Goal: Transaction & Acquisition: Purchase product/service

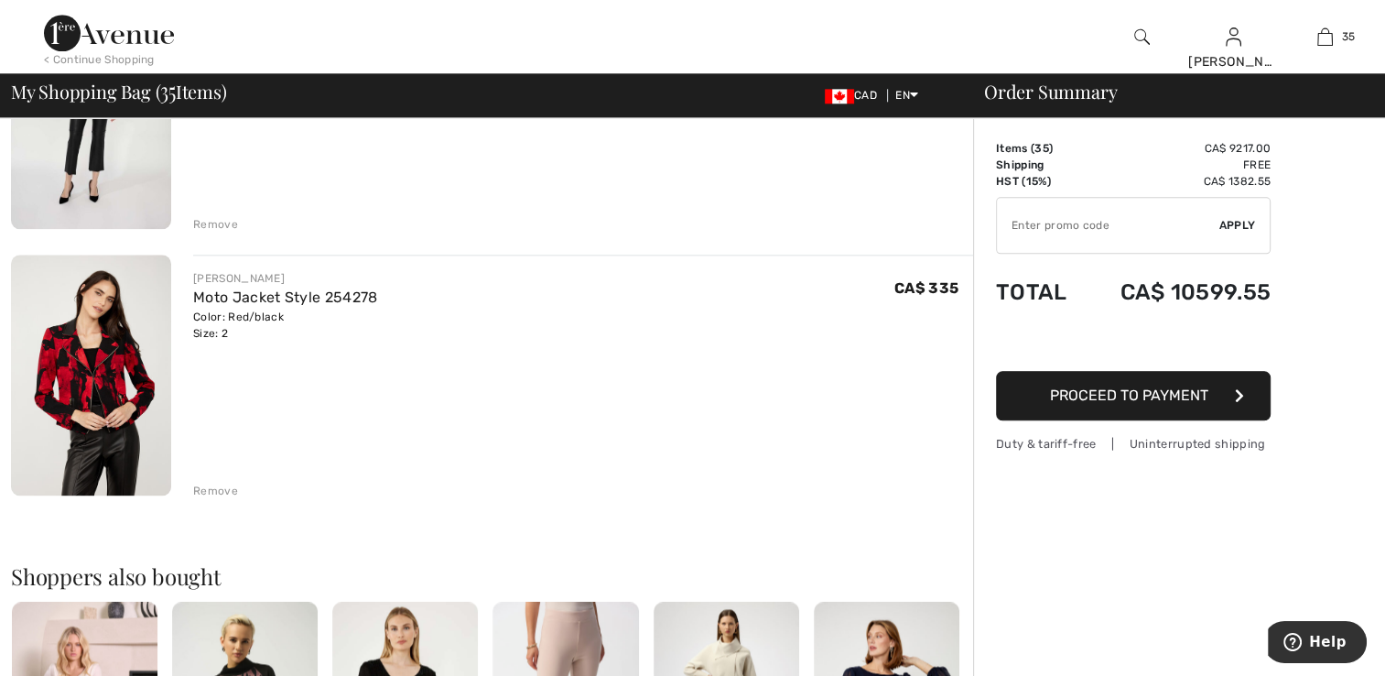
scroll to position [9062, 0]
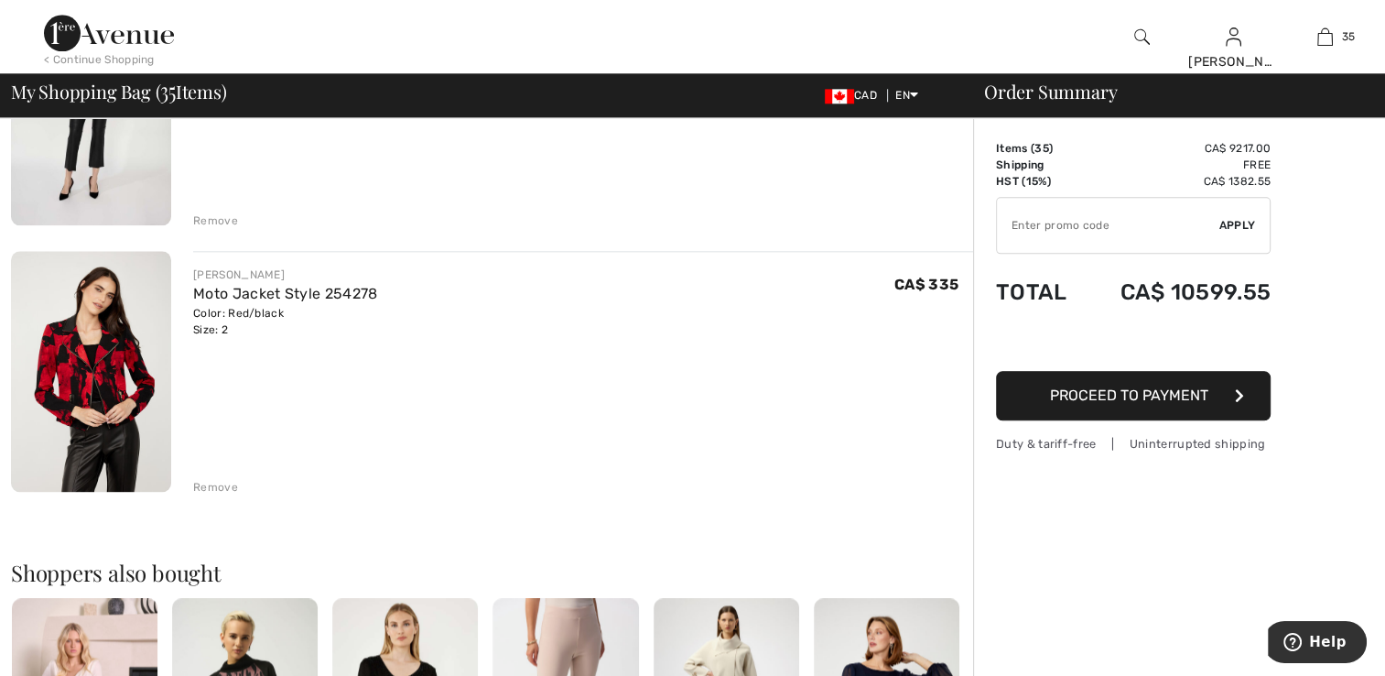
click at [212, 482] on div "Remove" at bounding box center [215, 487] width 45 height 16
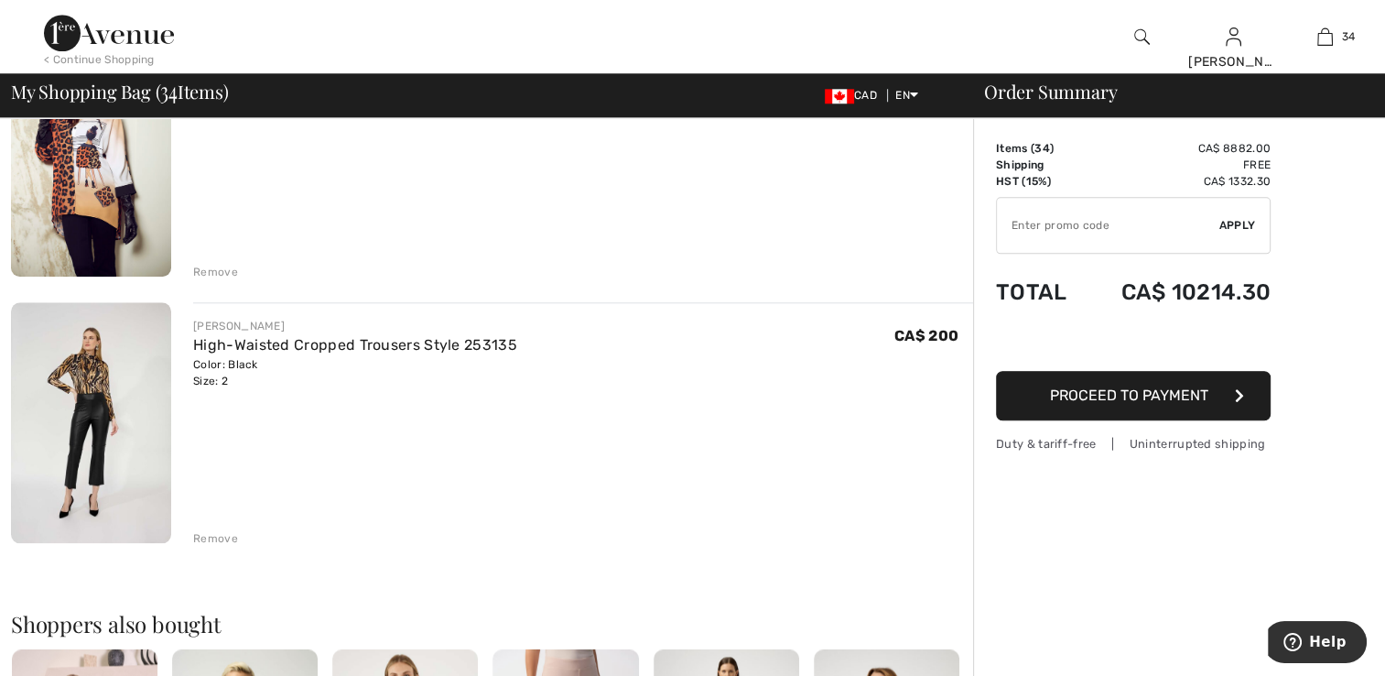
scroll to position [8696, 0]
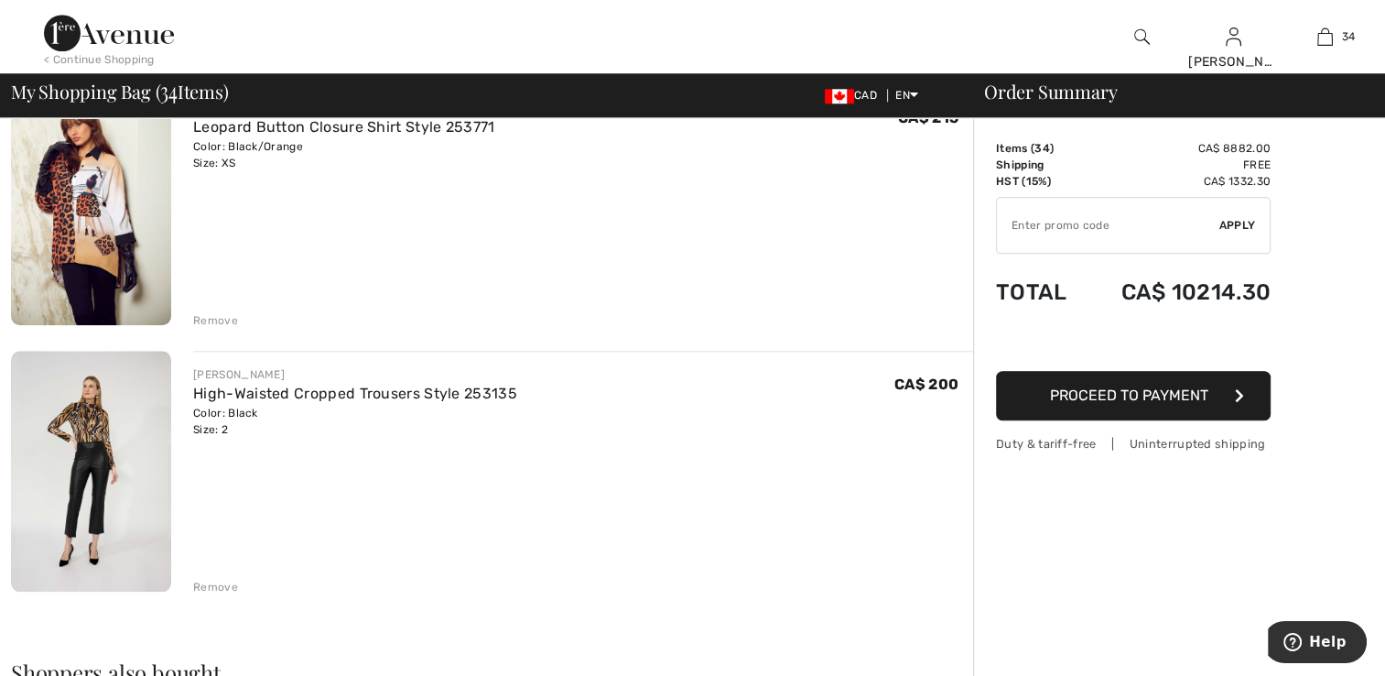
click at [228, 588] on div "Remove" at bounding box center [215, 587] width 45 height 16
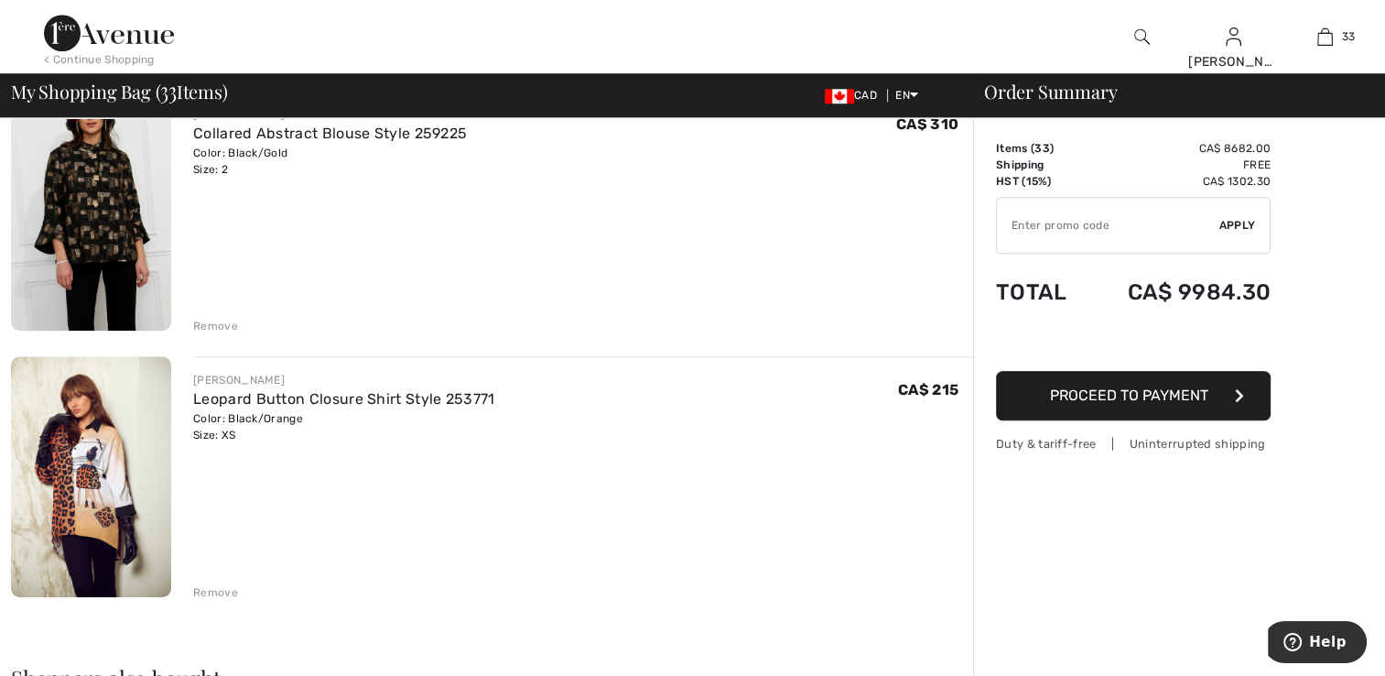
scroll to position [8422, 0]
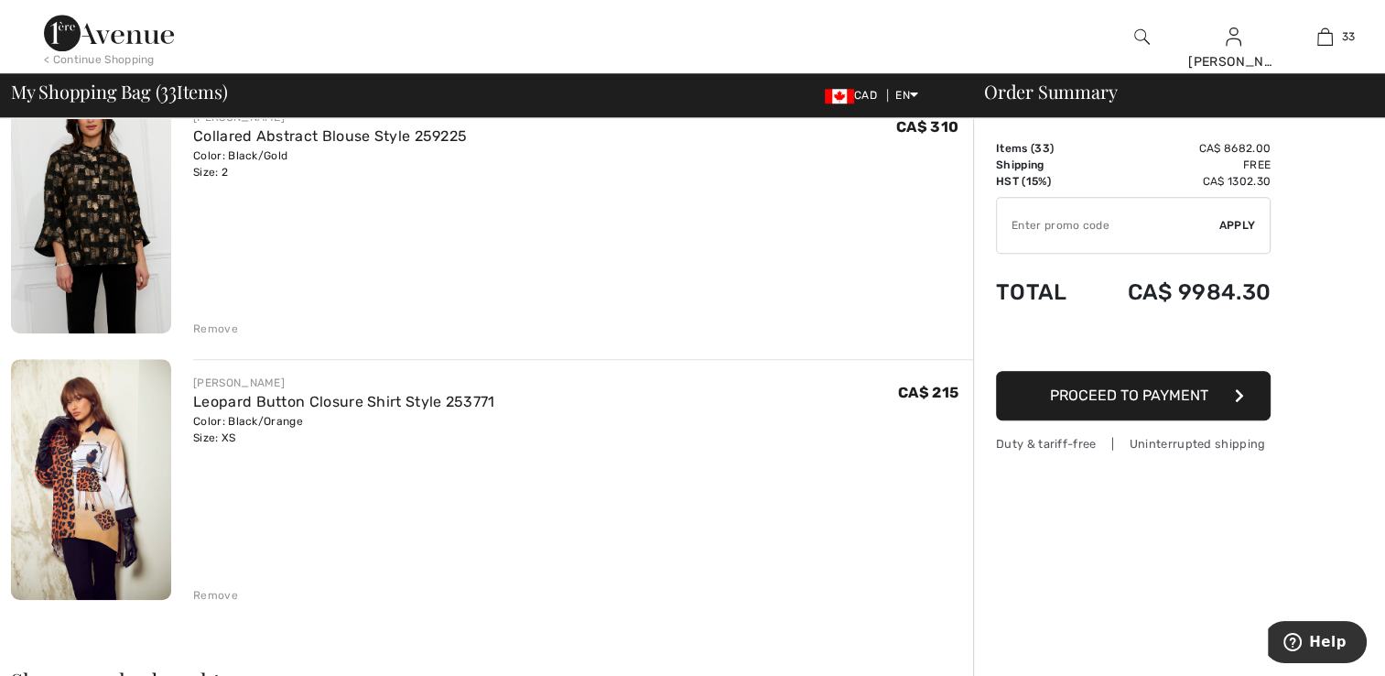
click at [122, 477] on img at bounding box center [91, 479] width 160 height 241
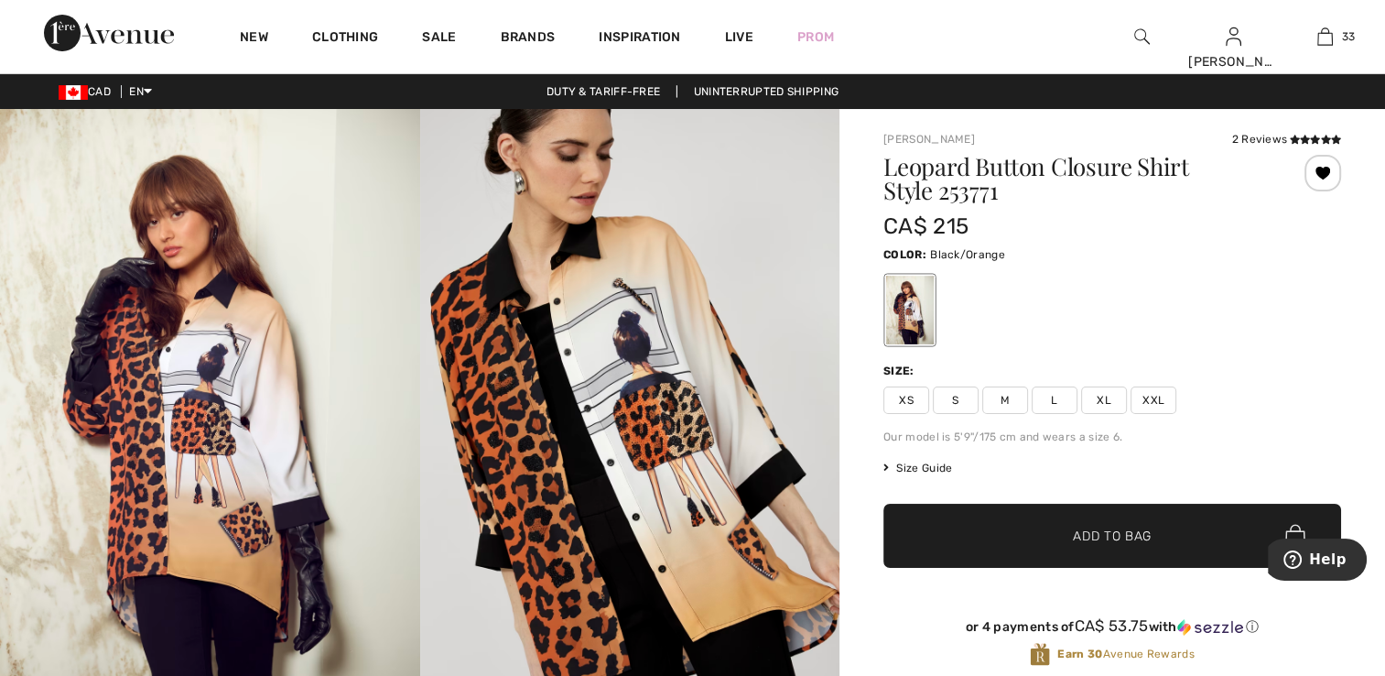
click at [1328, 181] on div at bounding box center [1322, 173] width 37 height 37
click at [1323, 182] on div at bounding box center [1322, 173] width 37 height 37
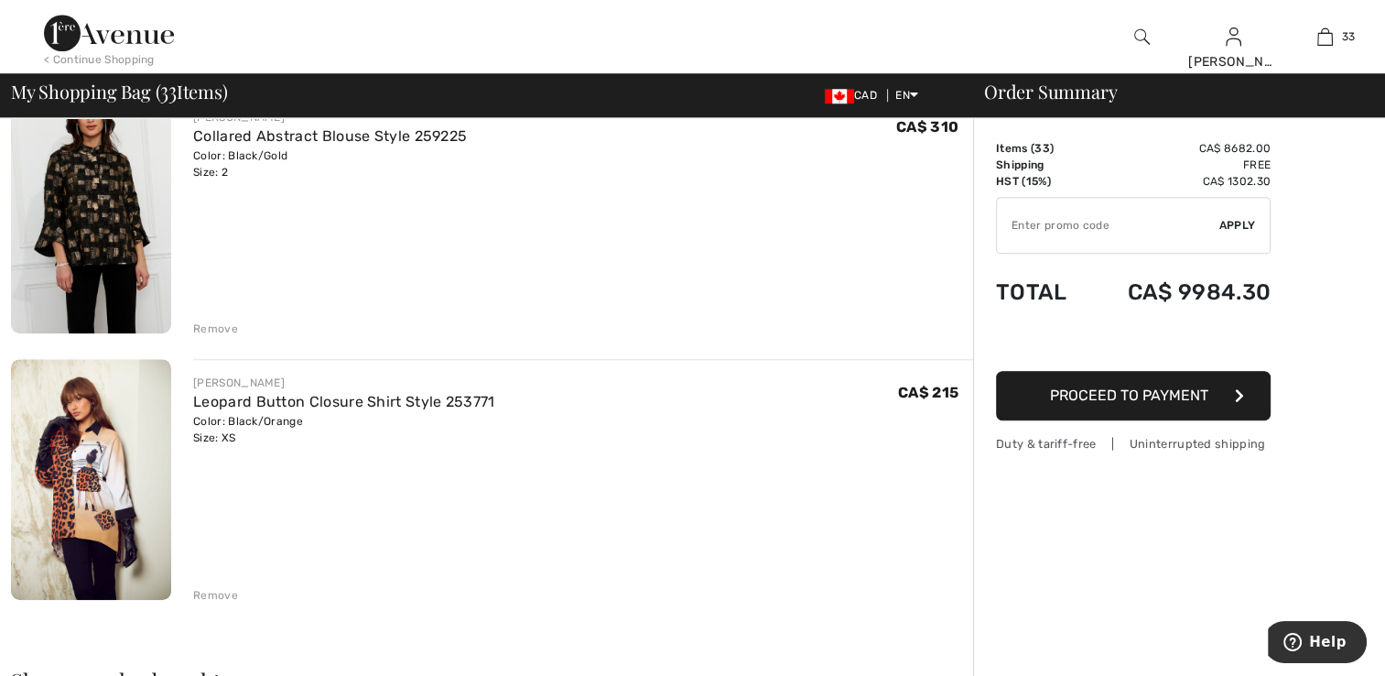
click at [209, 601] on div "Remove" at bounding box center [215, 595] width 45 height 16
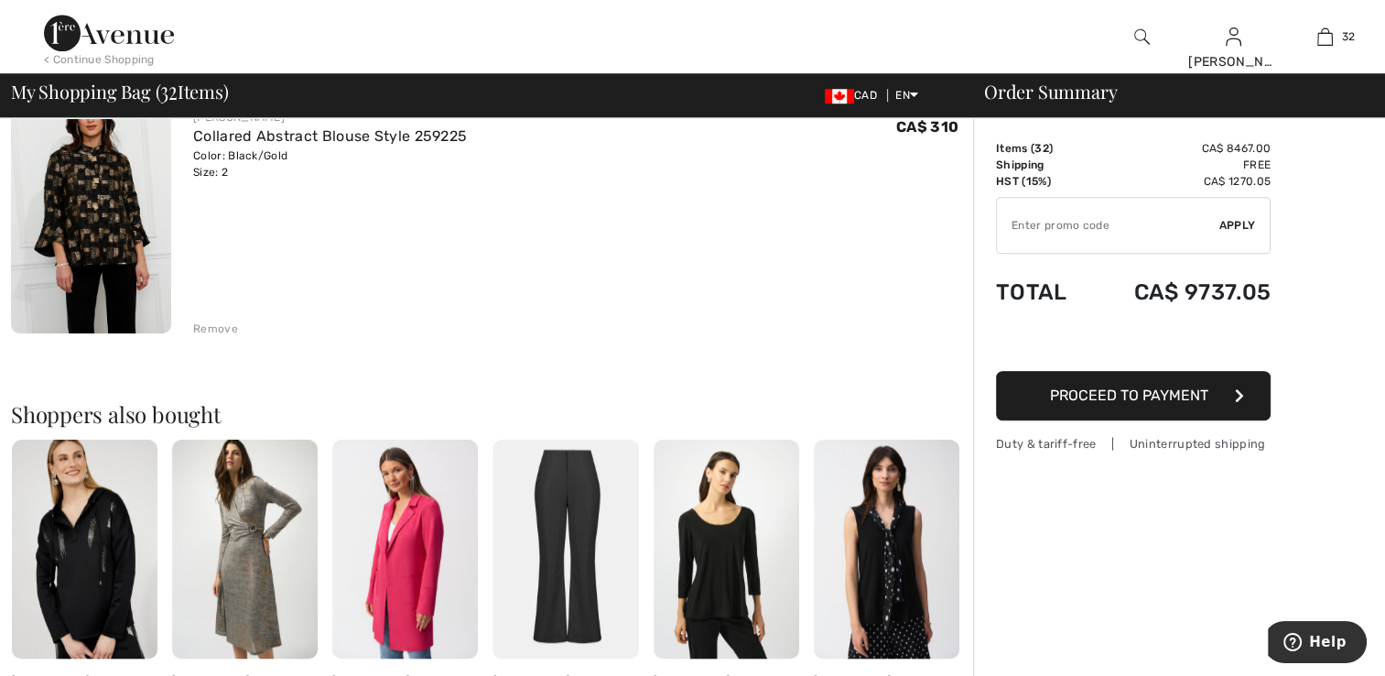
click at [216, 327] on div "Remove" at bounding box center [215, 328] width 45 height 16
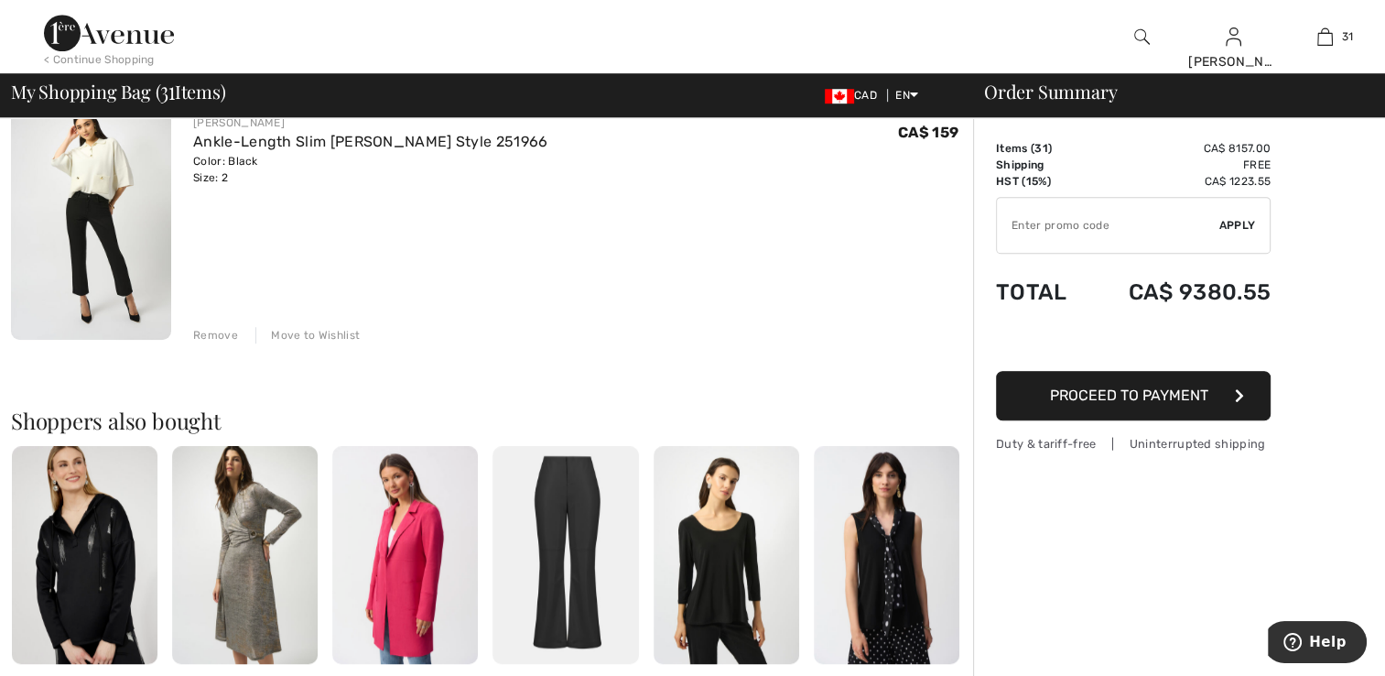
scroll to position [8147, 0]
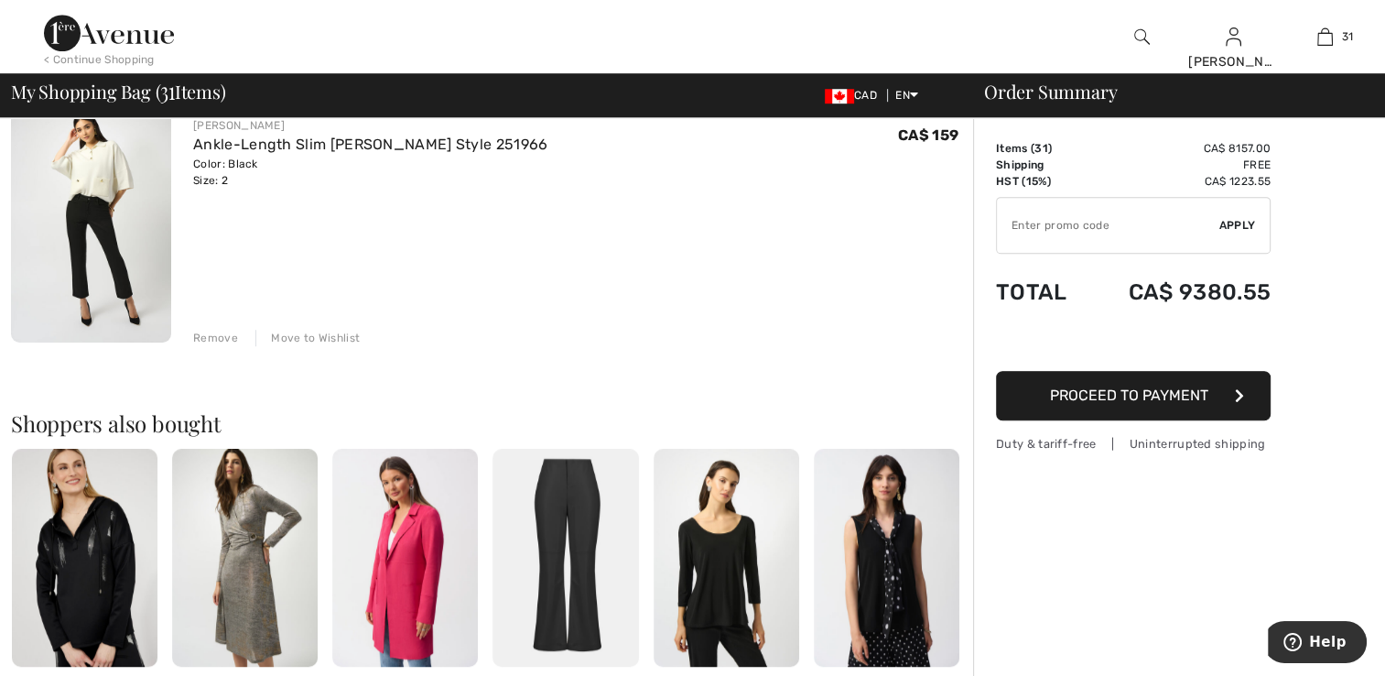
click at [299, 339] on div "Move to Wishlist" at bounding box center [307, 338] width 104 height 16
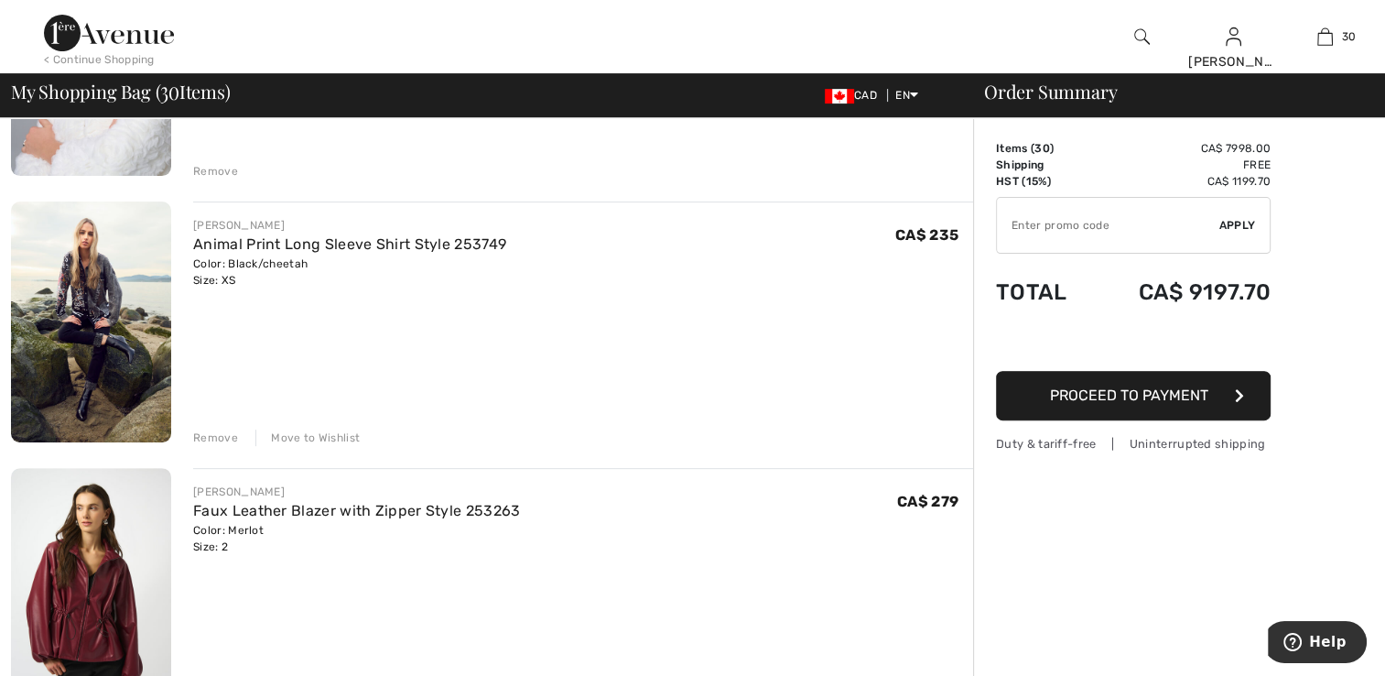
scroll to position [7506, 0]
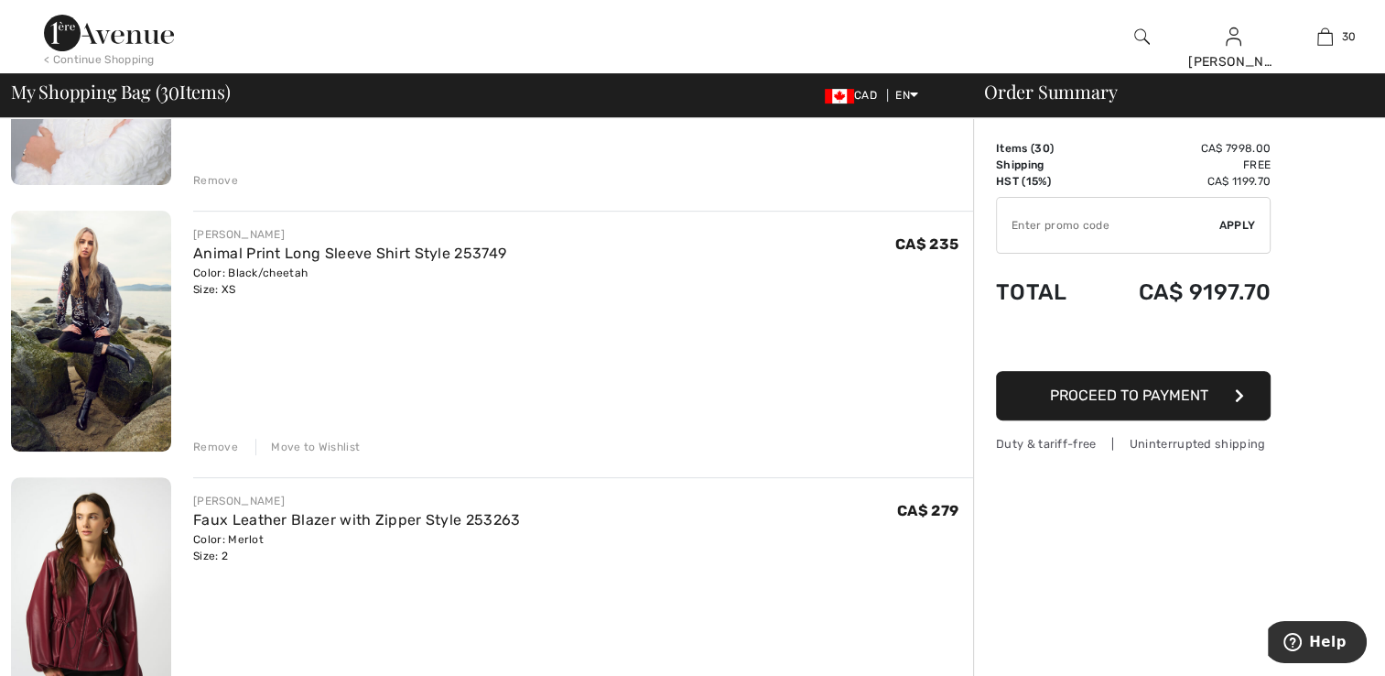
click at [294, 448] on div "Move to Wishlist" at bounding box center [307, 446] width 104 height 16
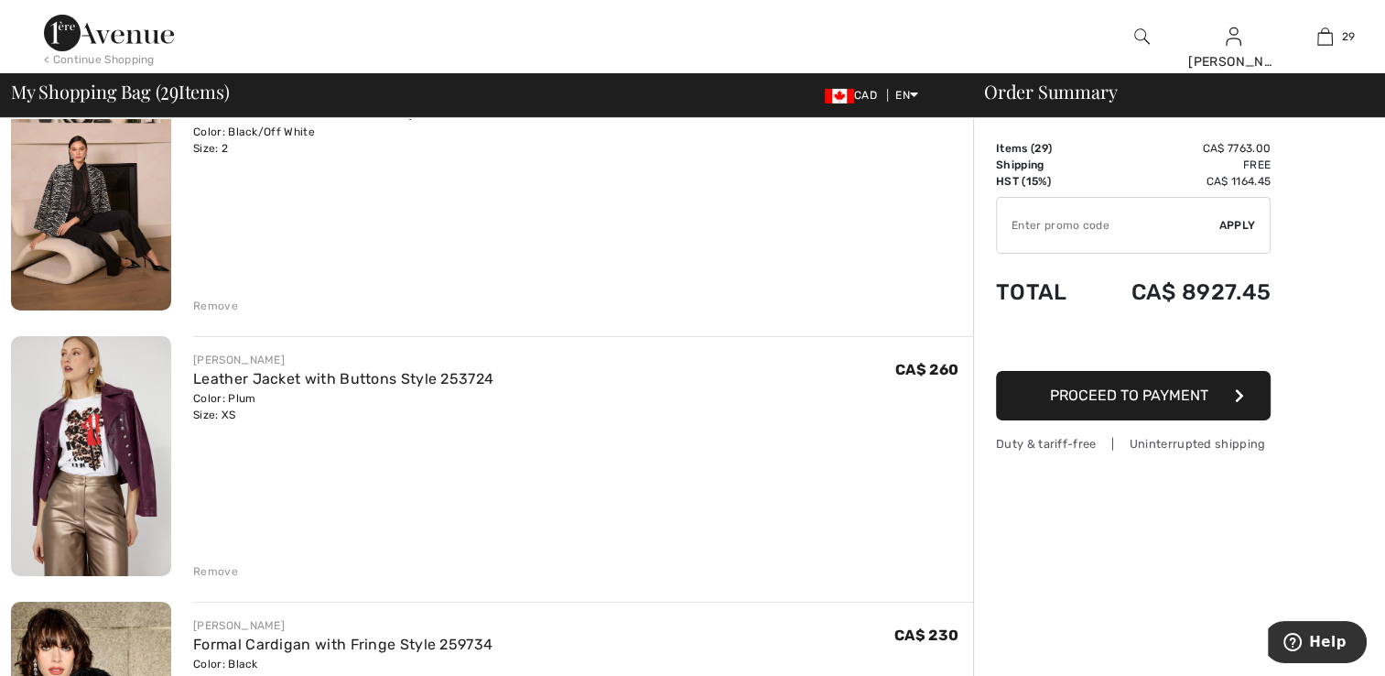
scroll to position [6225, 0]
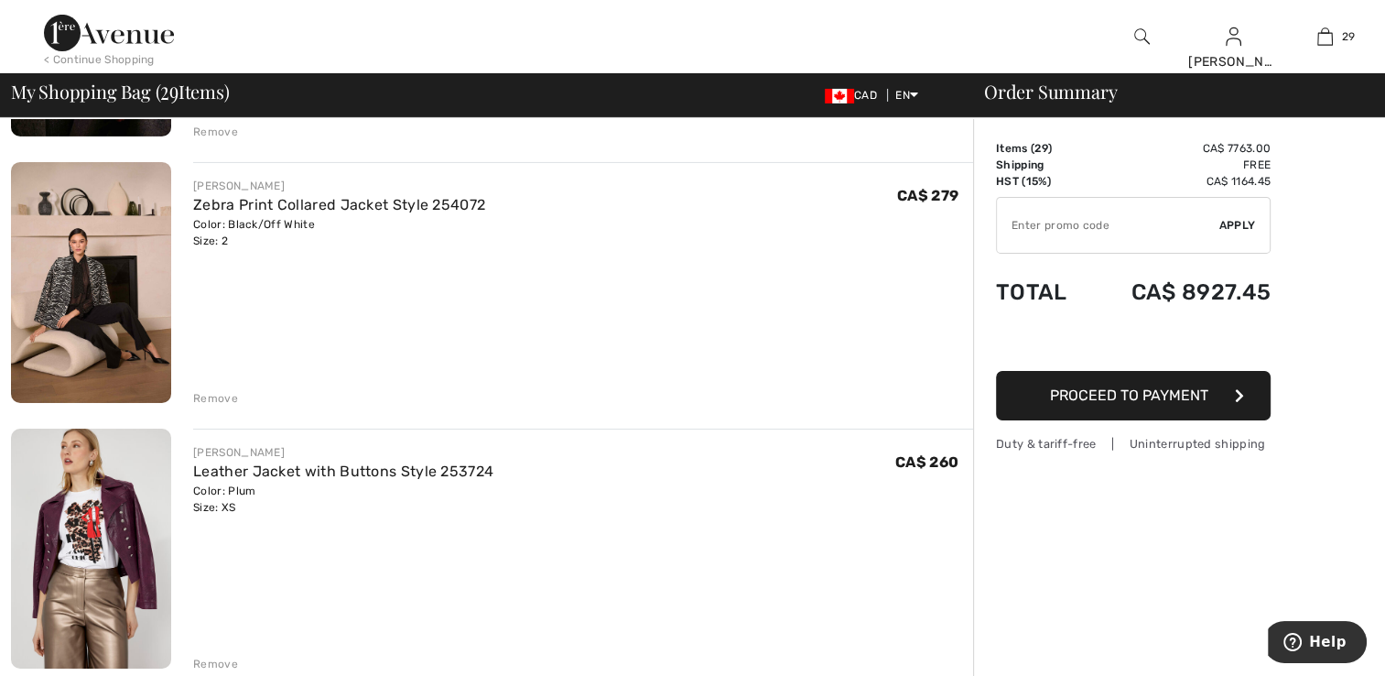
click at [224, 392] on div "Remove" at bounding box center [215, 398] width 45 height 16
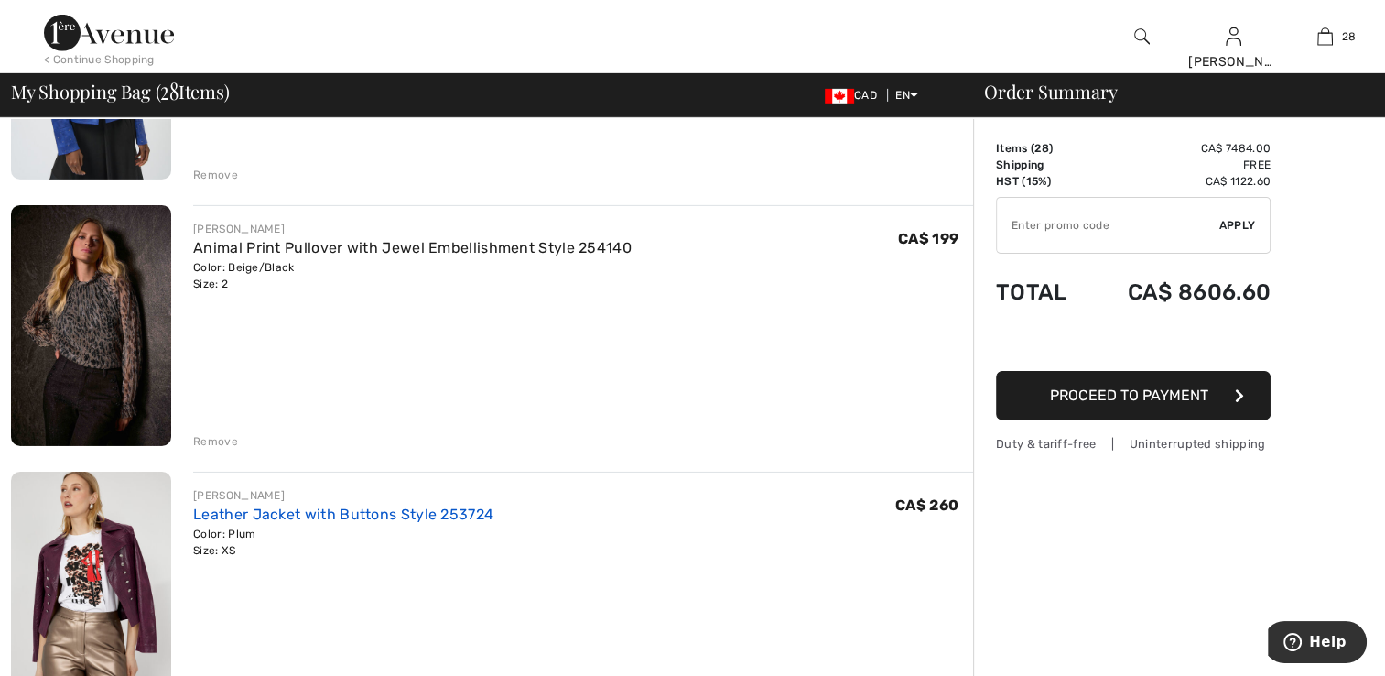
scroll to position [5859, 0]
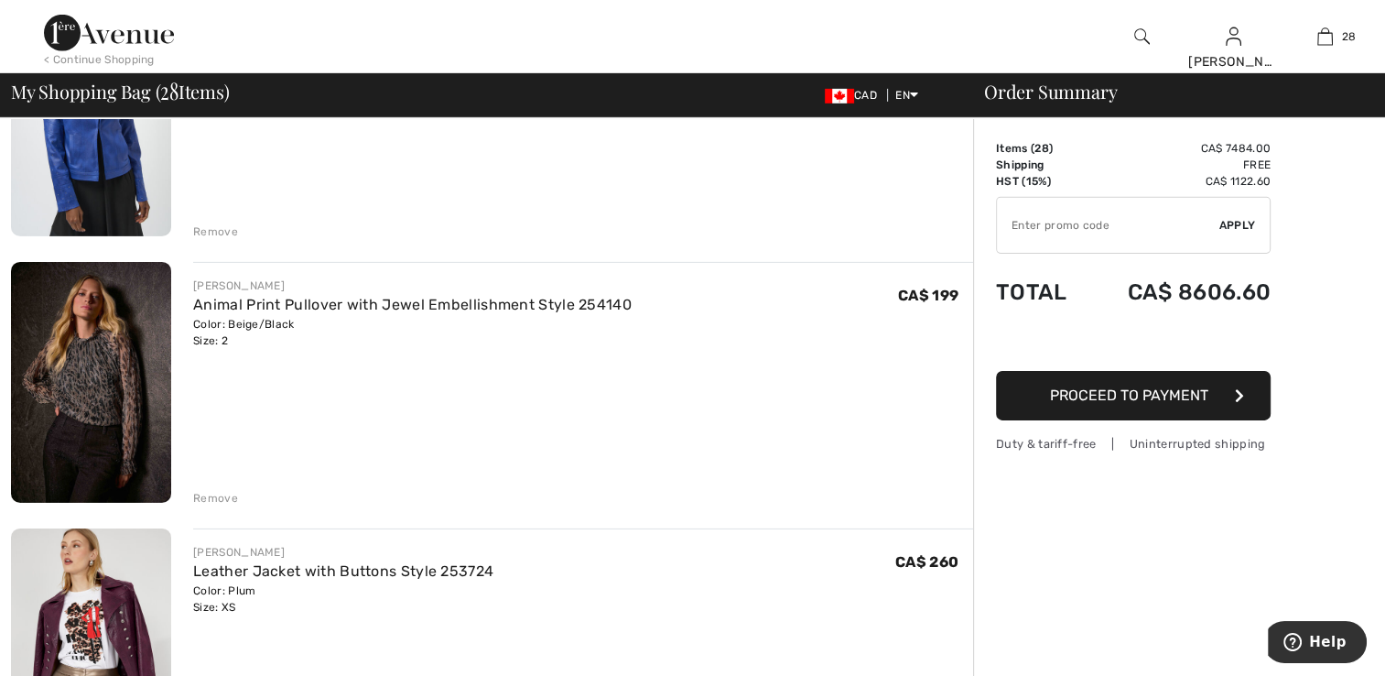
click at [221, 493] on div "Remove" at bounding box center [215, 498] width 45 height 16
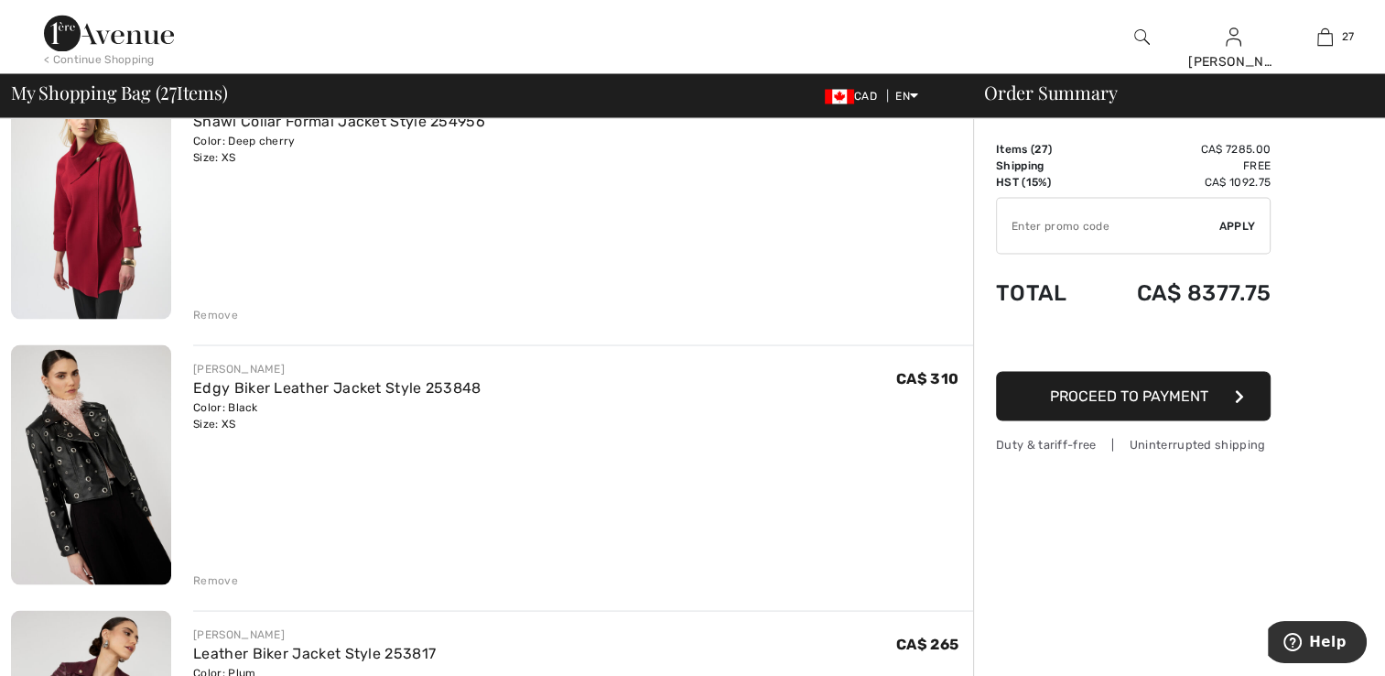
scroll to position [3387, 0]
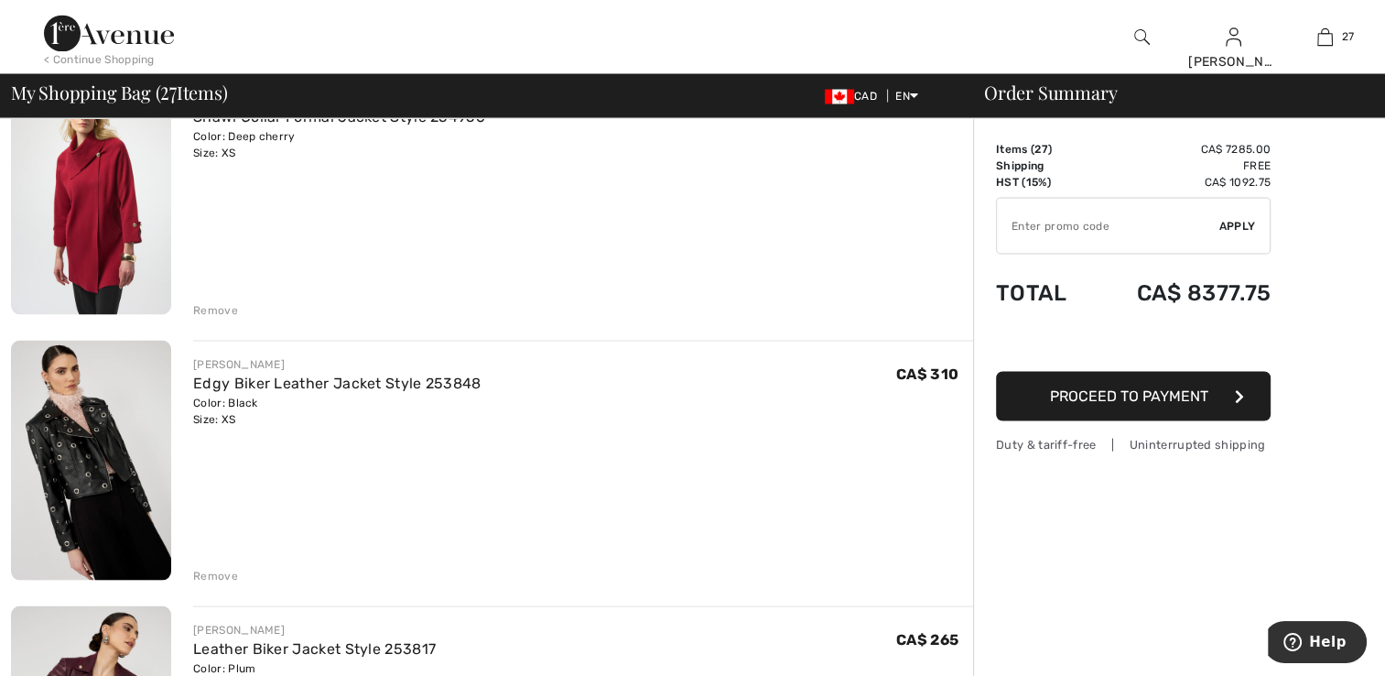
click at [211, 301] on div "Remove" at bounding box center [215, 309] width 45 height 16
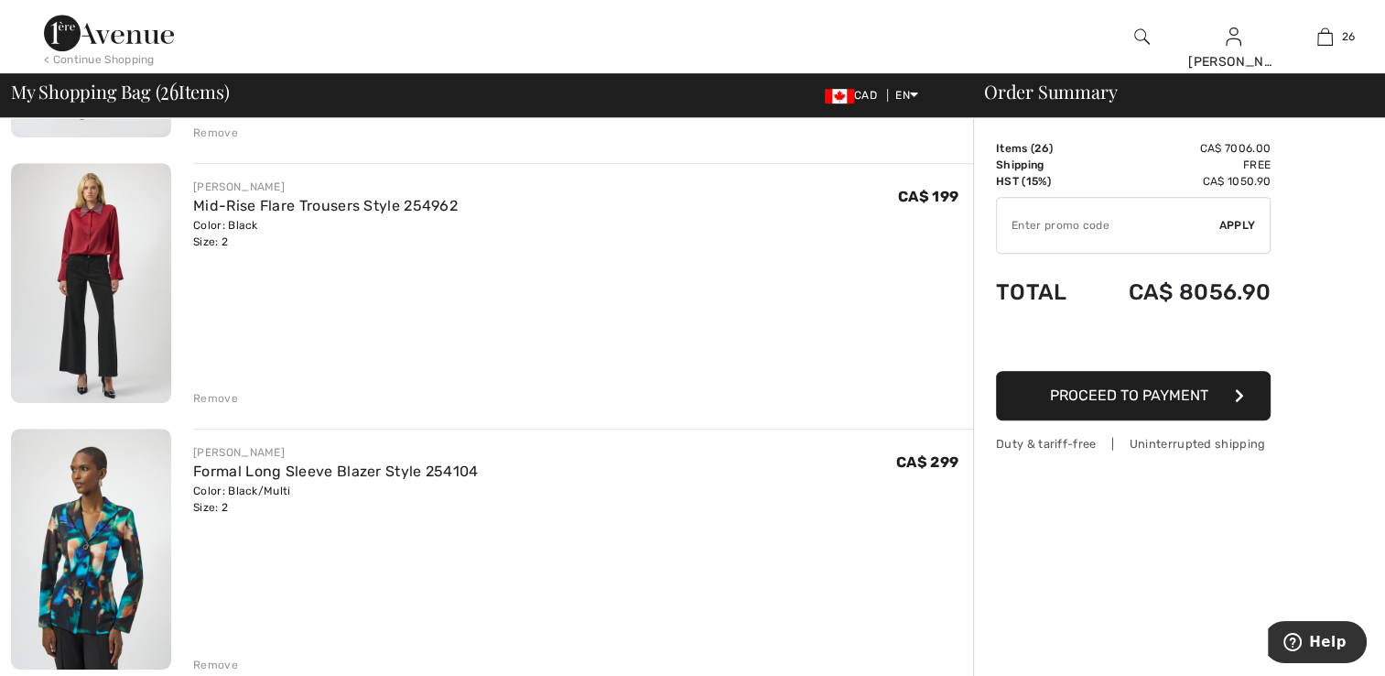
scroll to position [893, 0]
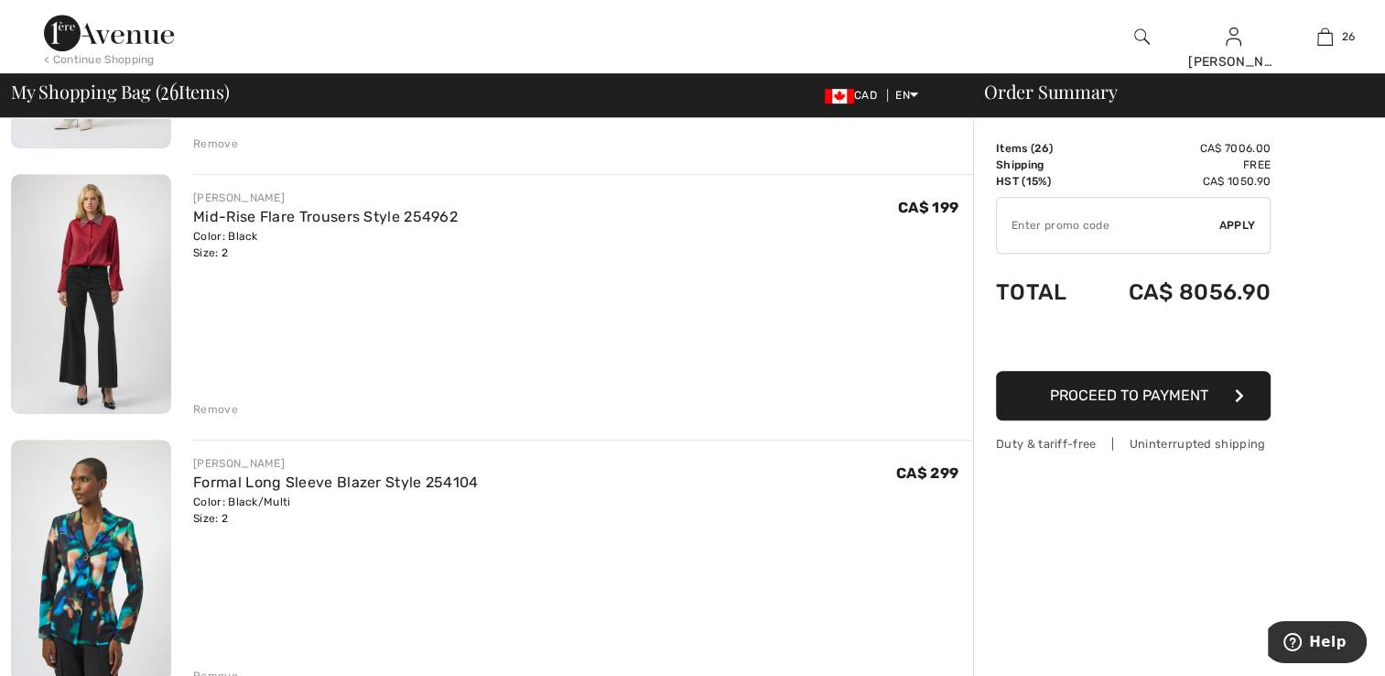
click at [208, 402] on div "Remove" at bounding box center [215, 409] width 45 height 16
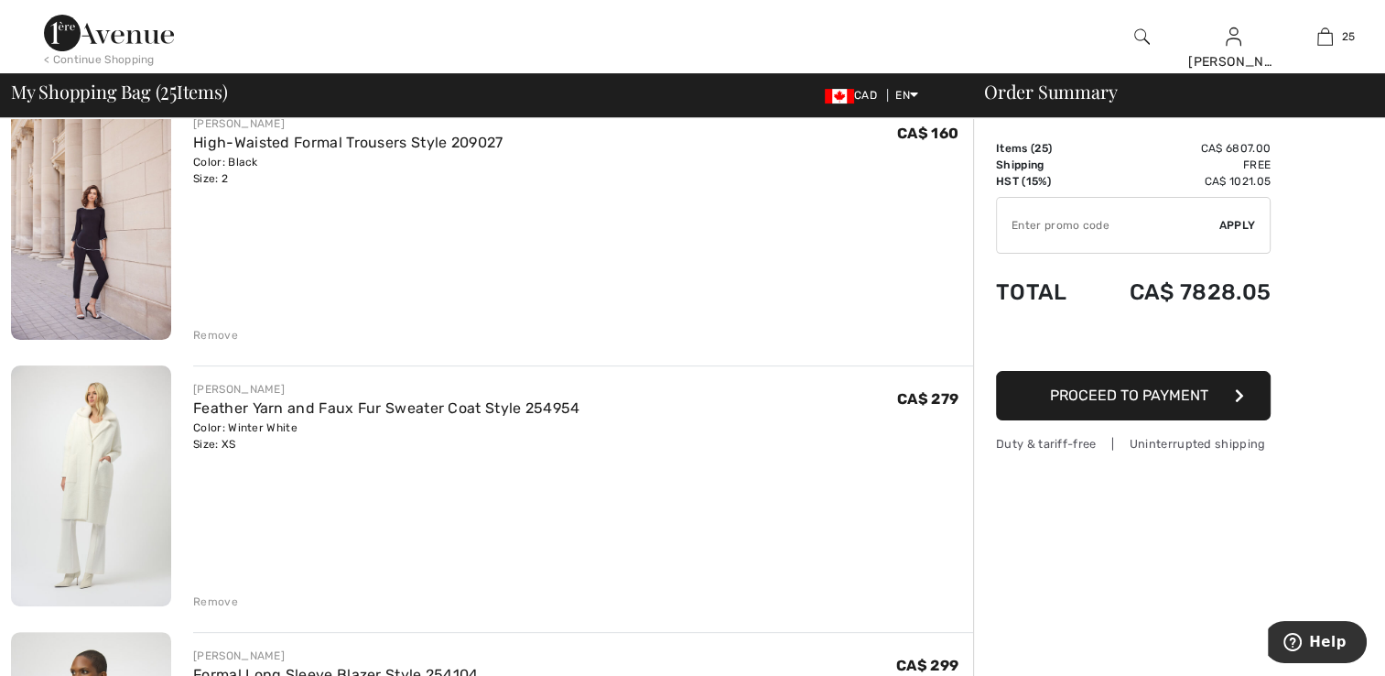
scroll to position [343, 0]
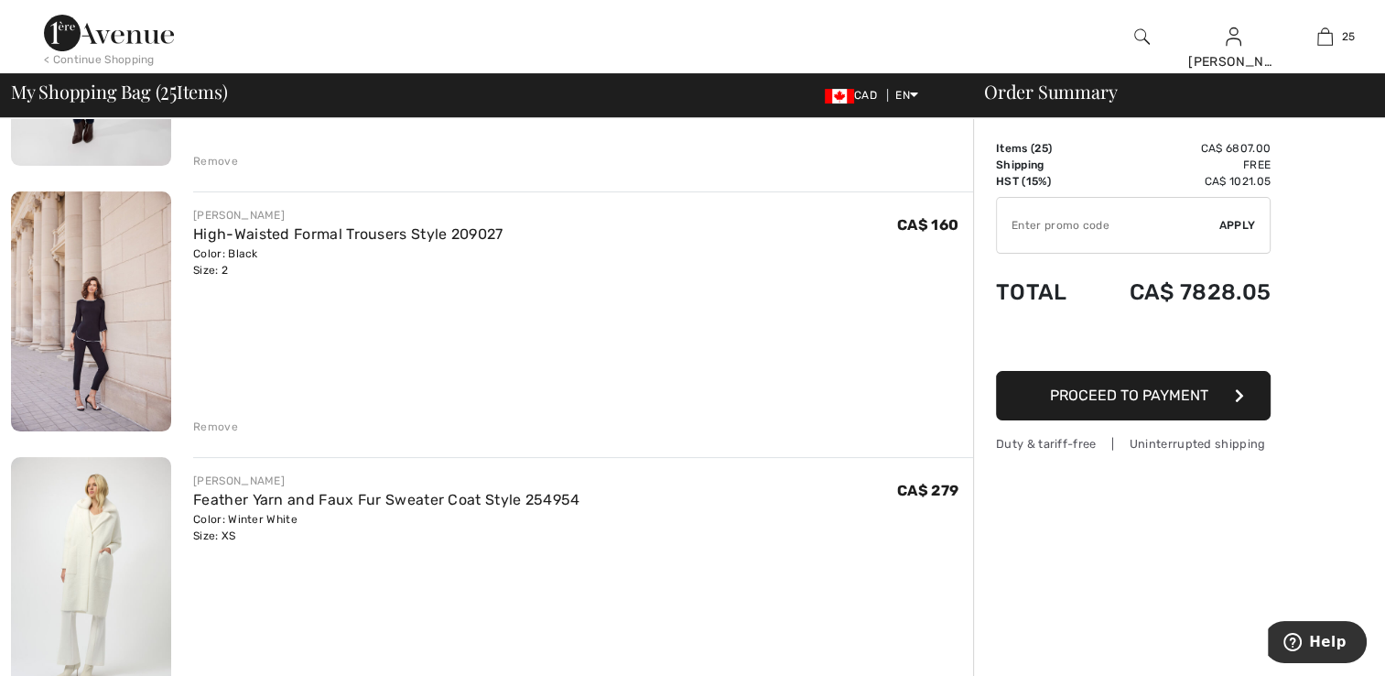
click at [231, 430] on div "Remove" at bounding box center [215, 426] width 45 height 16
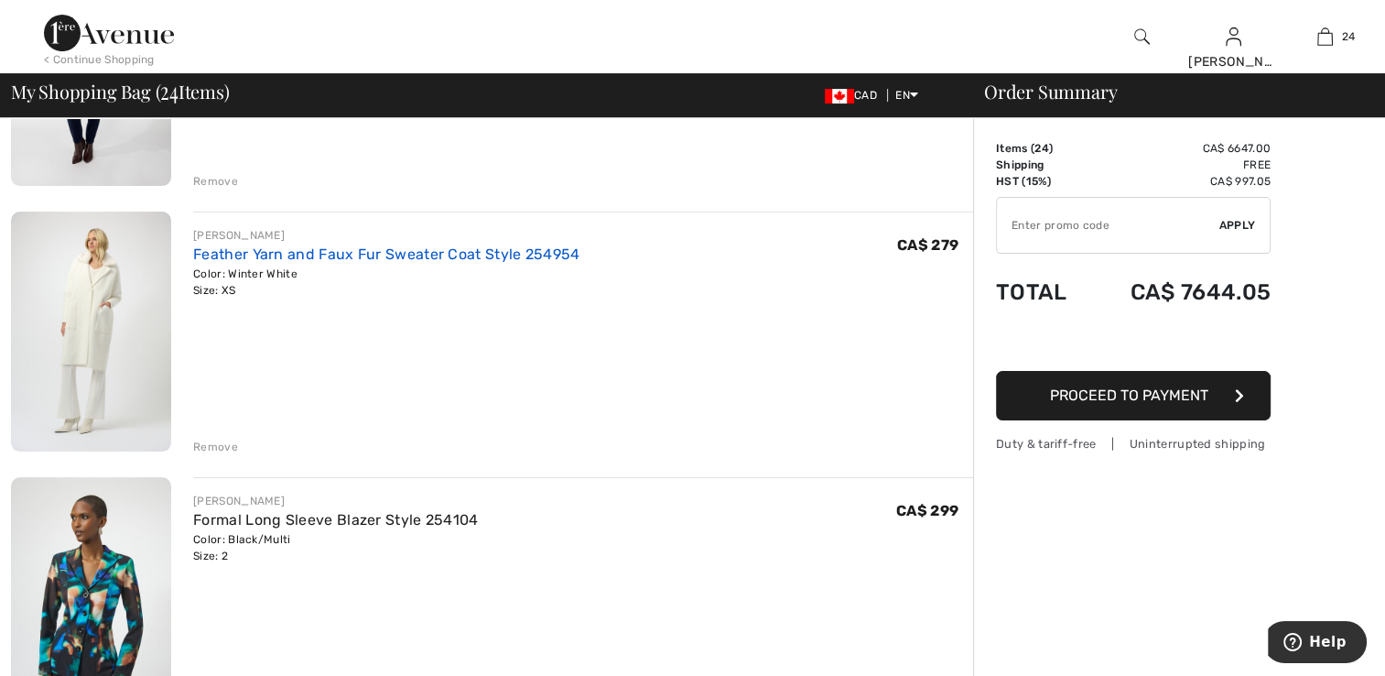
scroll to position [366, 0]
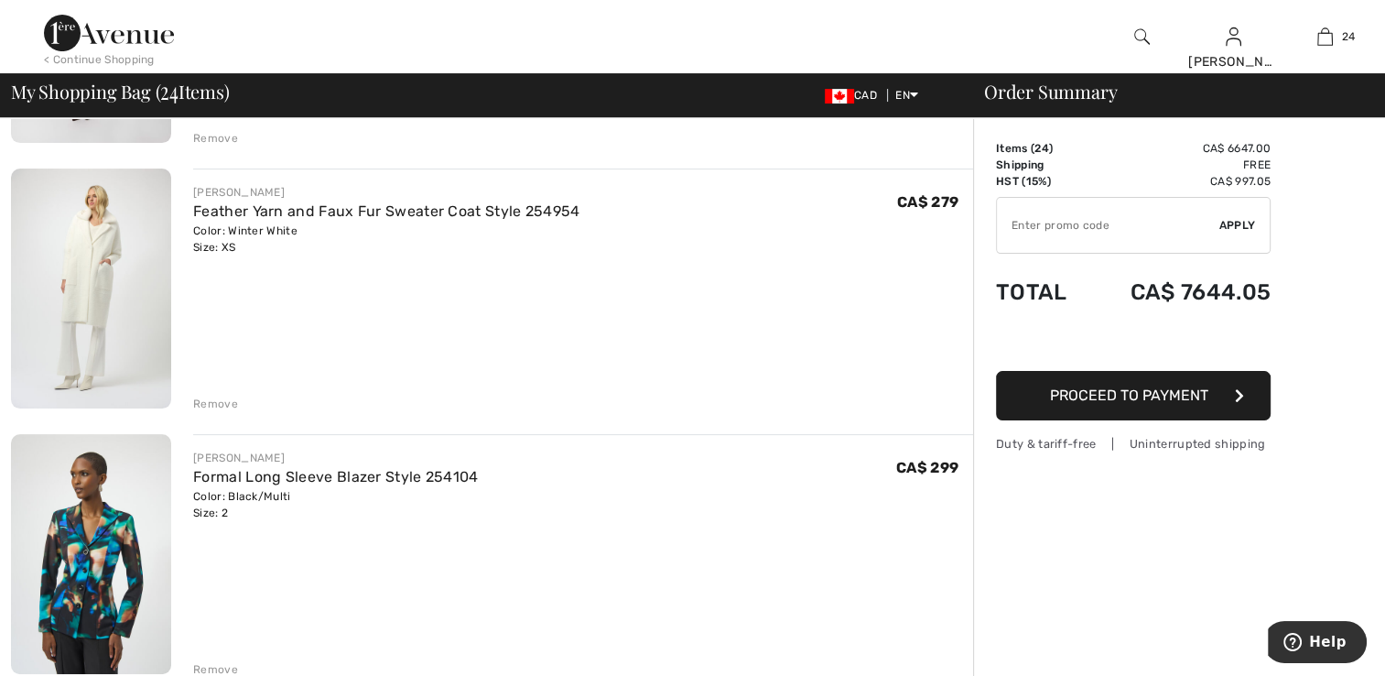
click at [59, 253] on img at bounding box center [91, 288] width 160 height 240
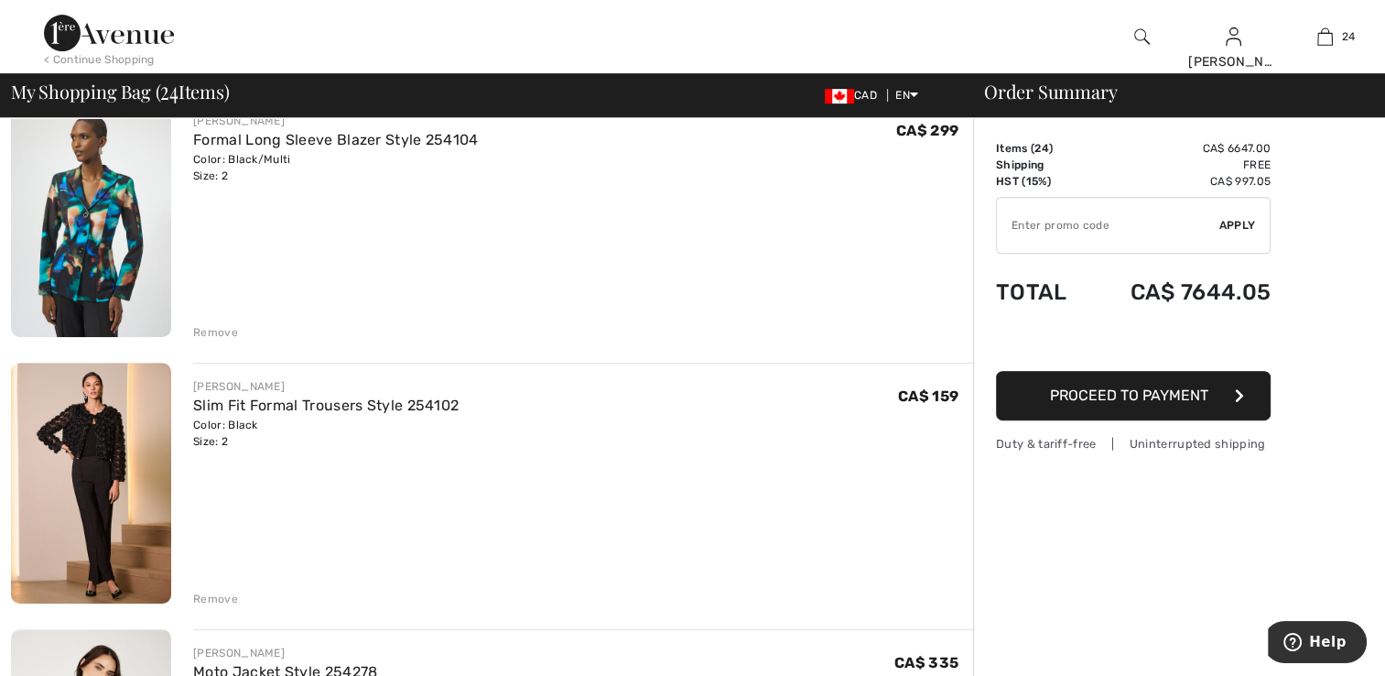
scroll to position [732, 0]
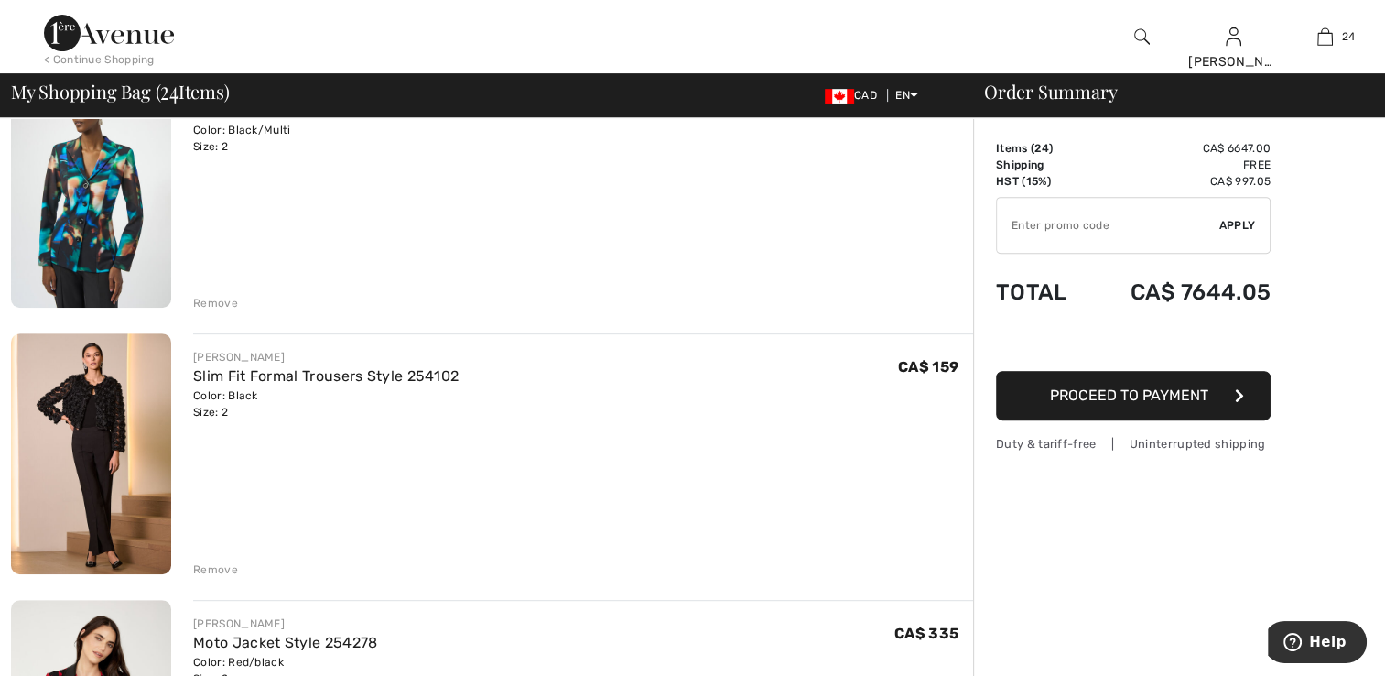
click at [207, 567] on div "Remove" at bounding box center [215, 569] width 45 height 16
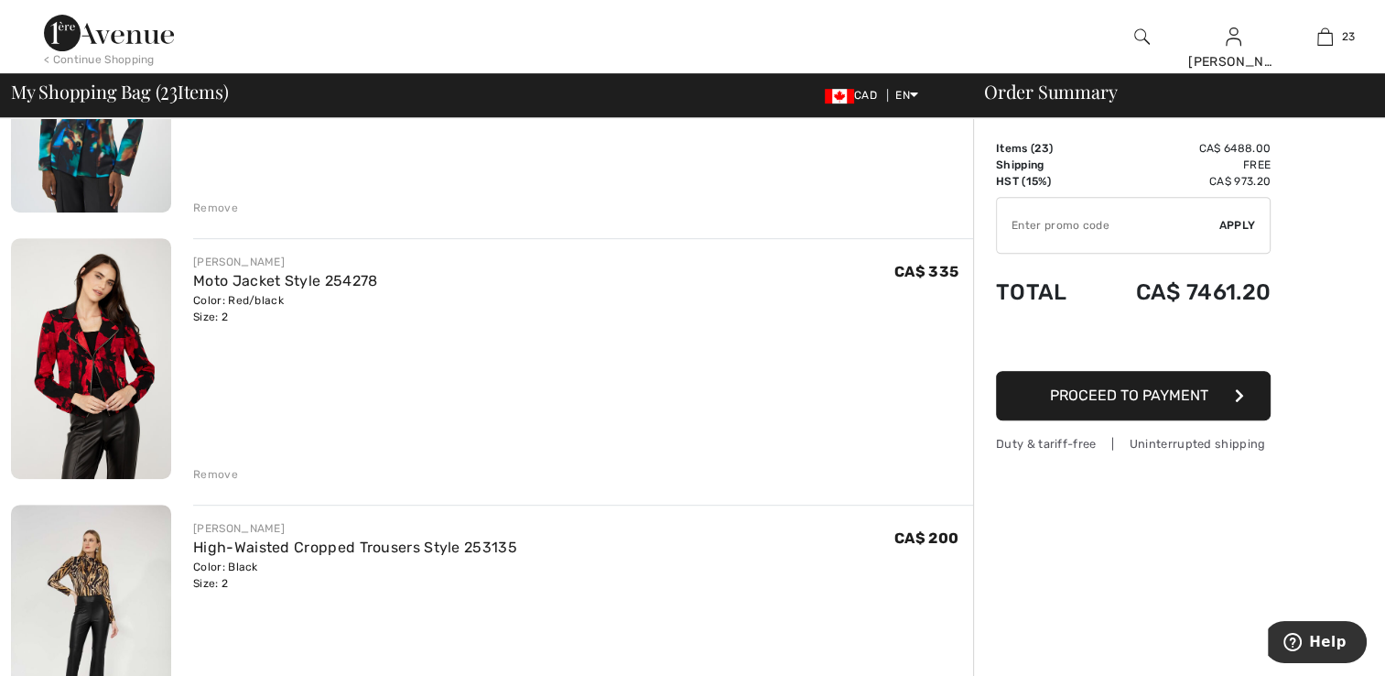
scroll to position [824, 0]
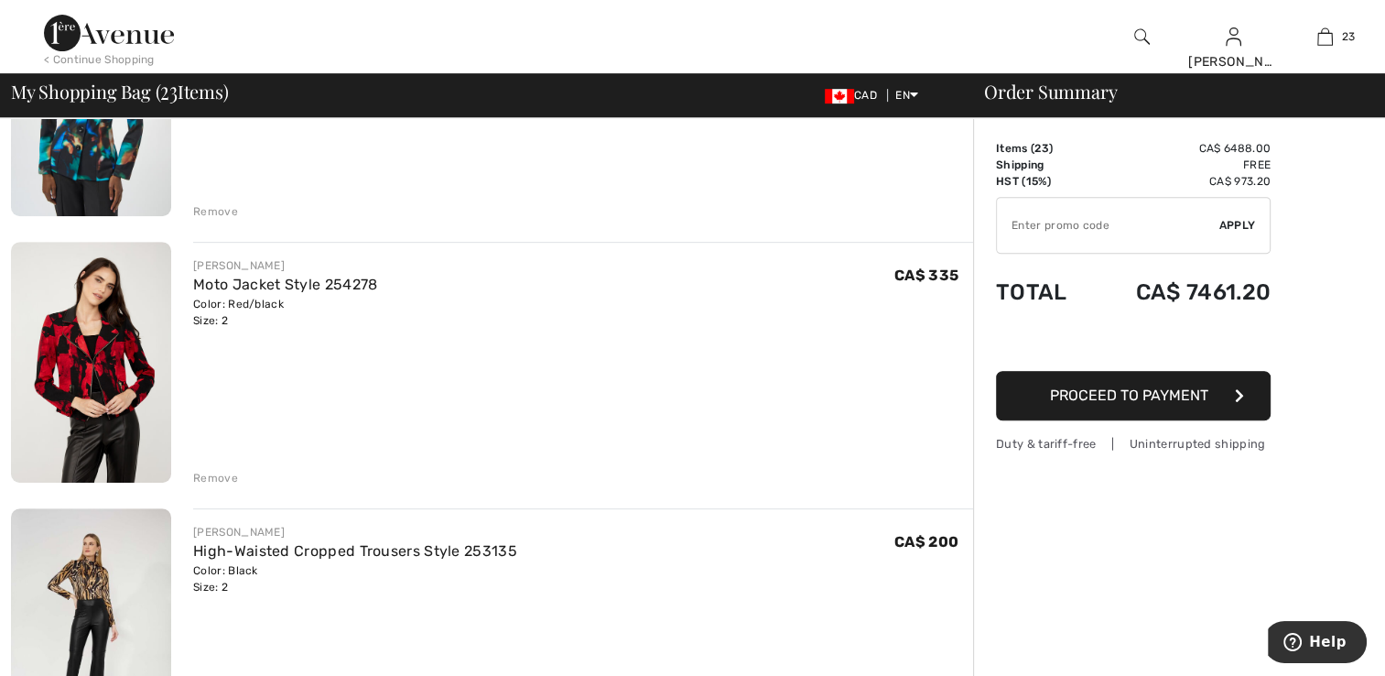
click at [211, 207] on div "Remove" at bounding box center [215, 211] width 45 height 16
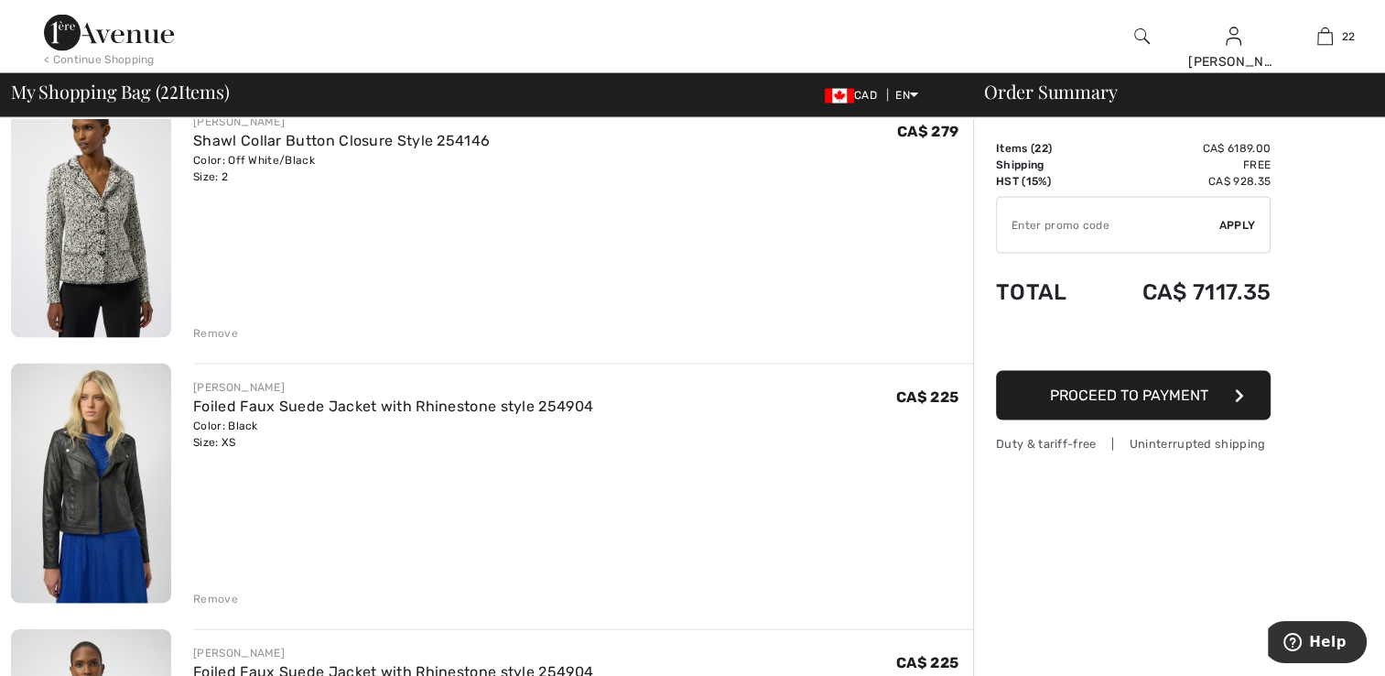
scroll to position [4004, 0]
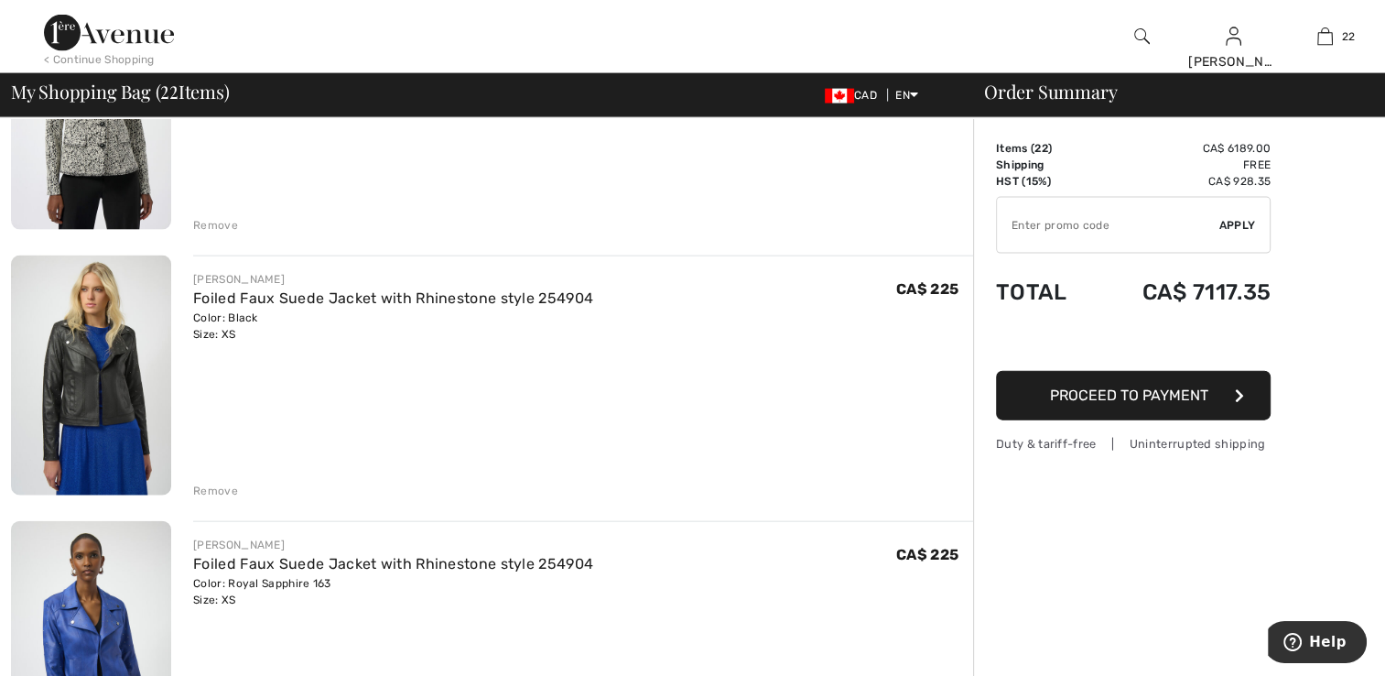
click at [214, 488] on div "Remove" at bounding box center [215, 490] width 45 height 16
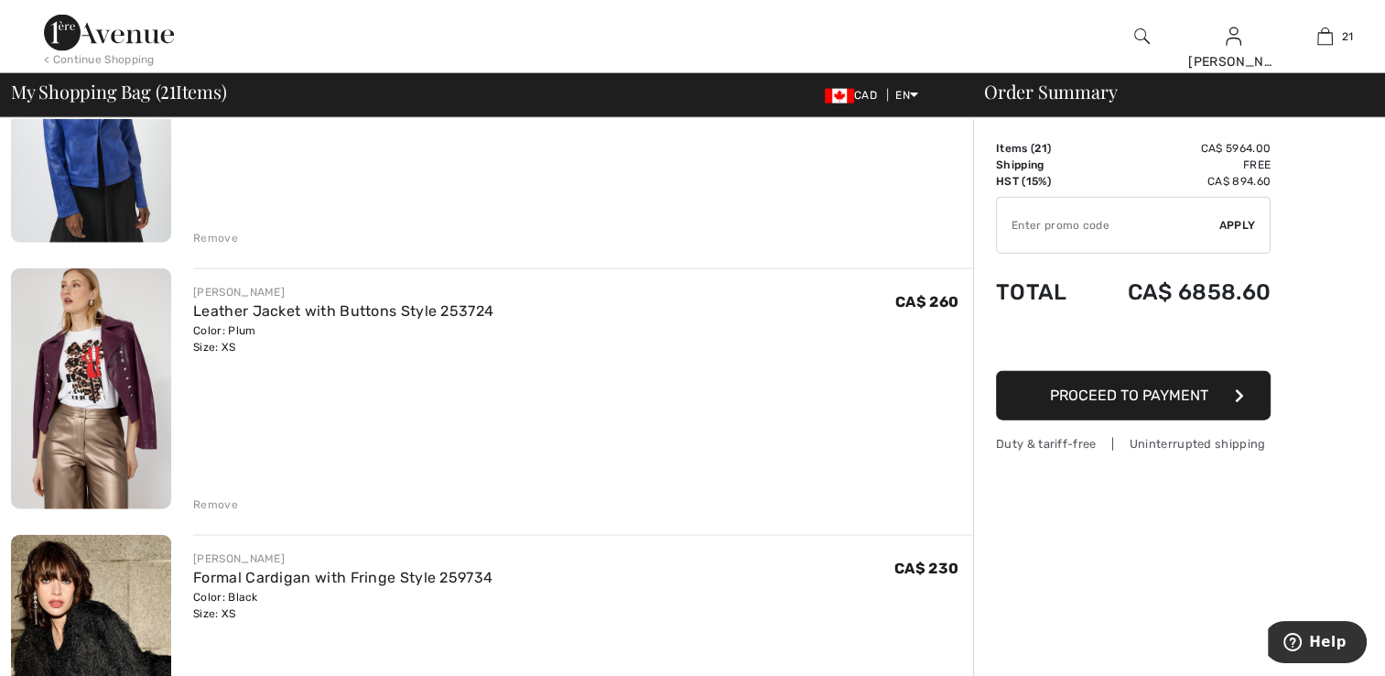
scroll to position [4370, 0]
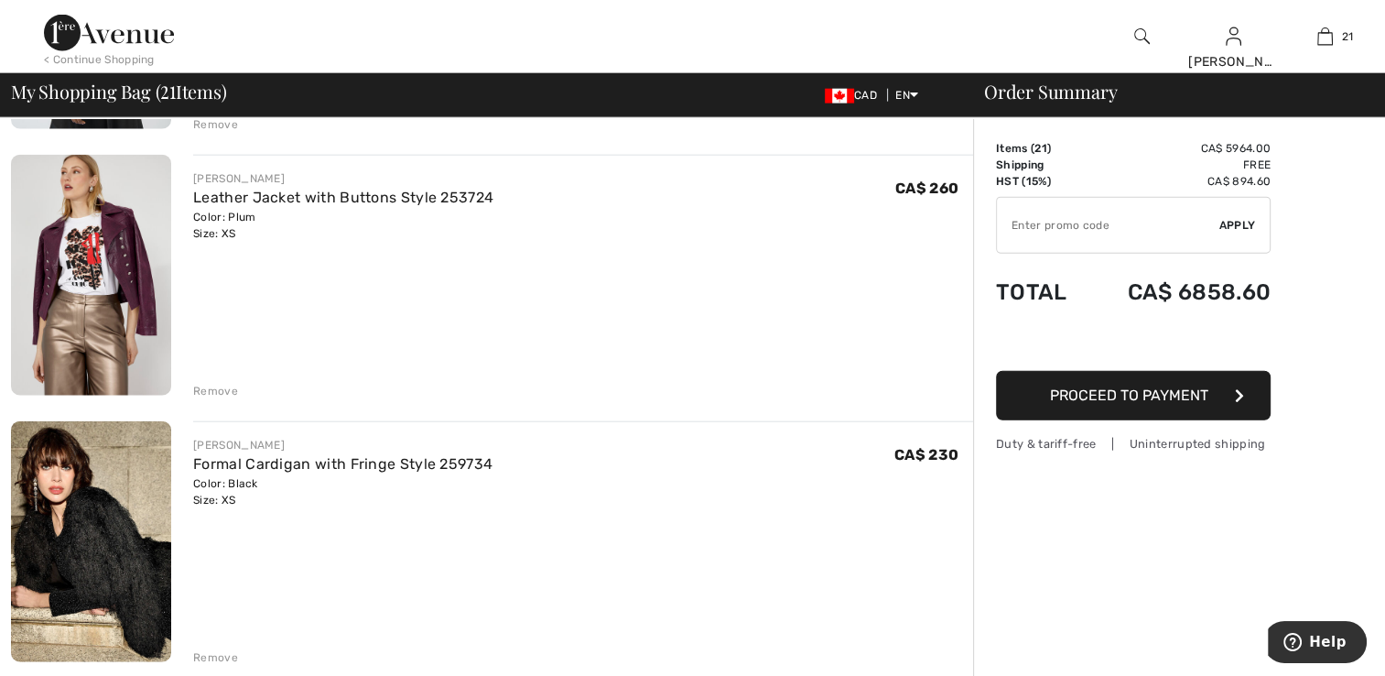
click at [200, 654] on div "Remove" at bounding box center [215, 657] width 45 height 16
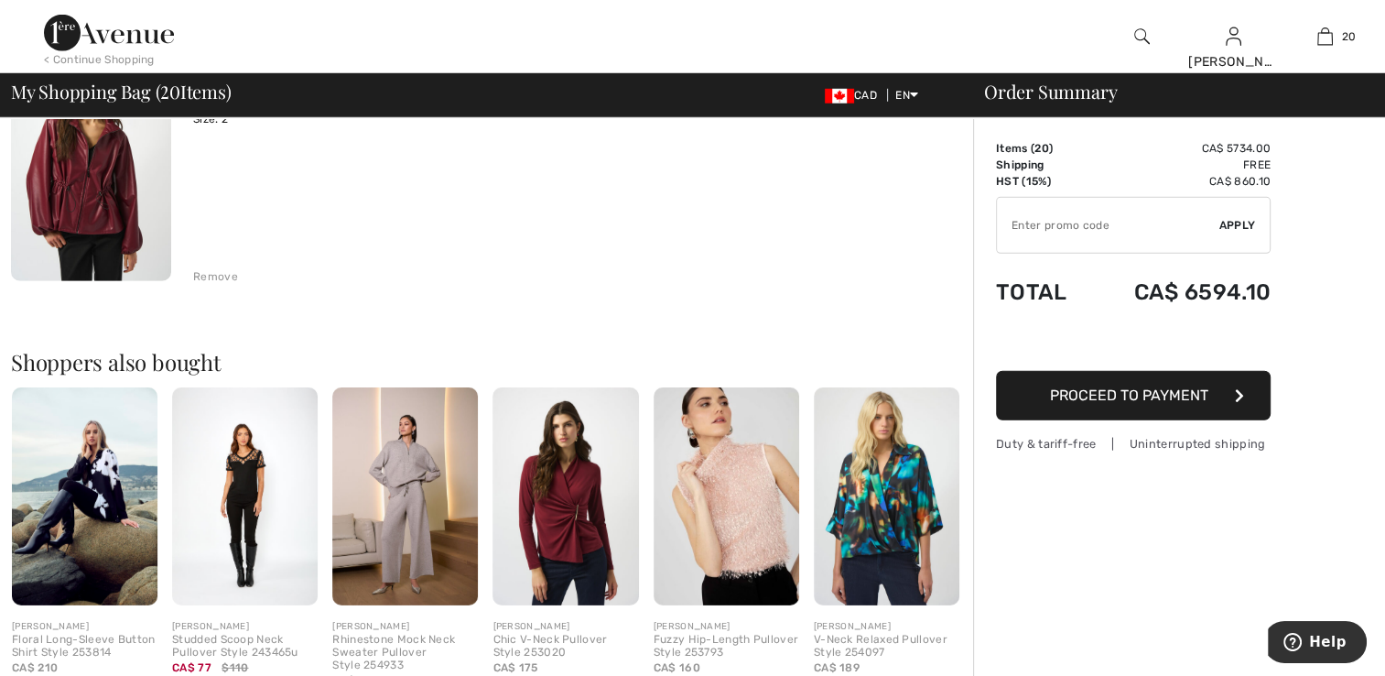
scroll to position [5286, 0]
